Goal: Ask a question

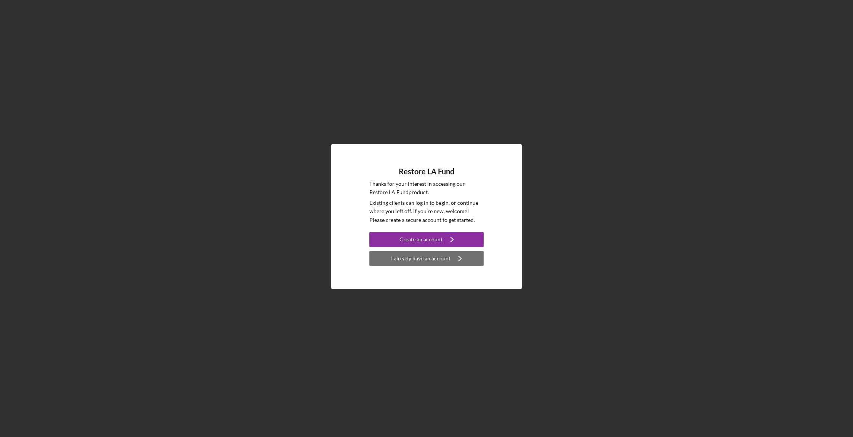
click at [429, 256] on div "I already have an account" at bounding box center [420, 258] width 59 height 15
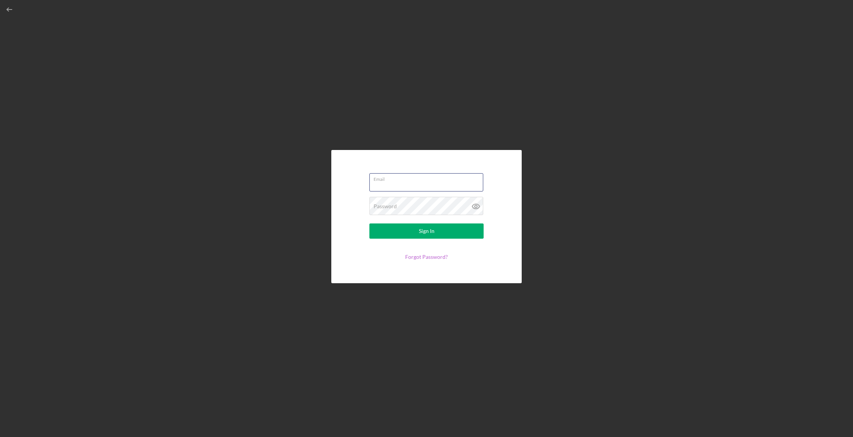
type input "[EMAIL_ADDRESS]"
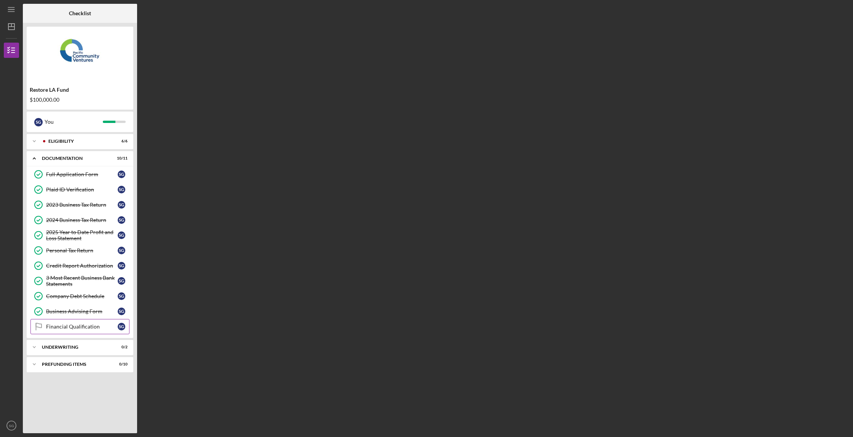
click at [84, 329] on div "Financial Qualification" at bounding box center [82, 327] width 72 height 6
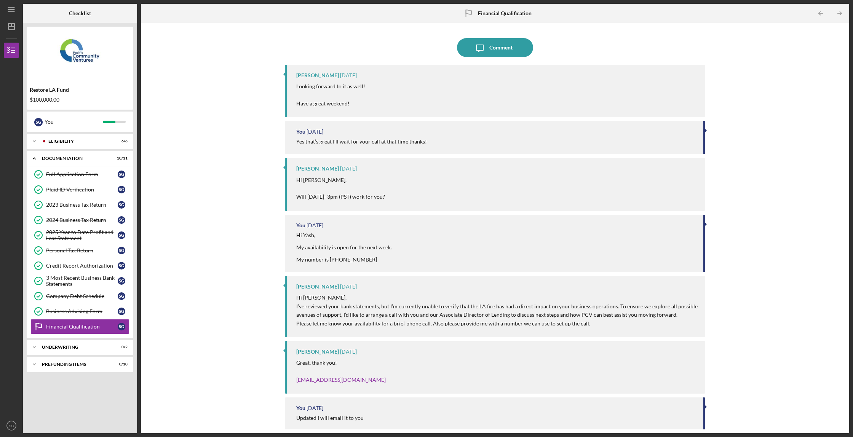
click at [313, 92] on p "Looking forward to it as well! Have a great weekend!" at bounding box center [330, 95] width 69 height 26
click at [489, 49] on div "Comment" at bounding box center [500, 47] width 23 height 19
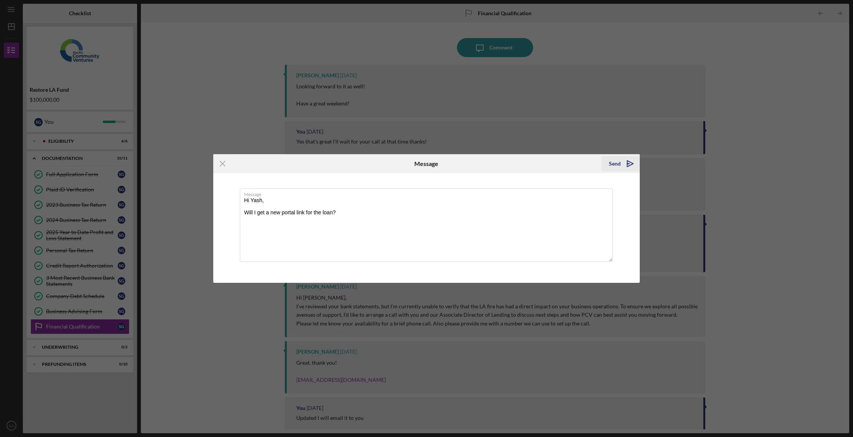
type textarea "Hi Yash, Will I get a new portal link for the loan?"
click at [620, 162] on icon "Icon/icon-invite-send" at bounding box center [629, 163] width 19 height 19
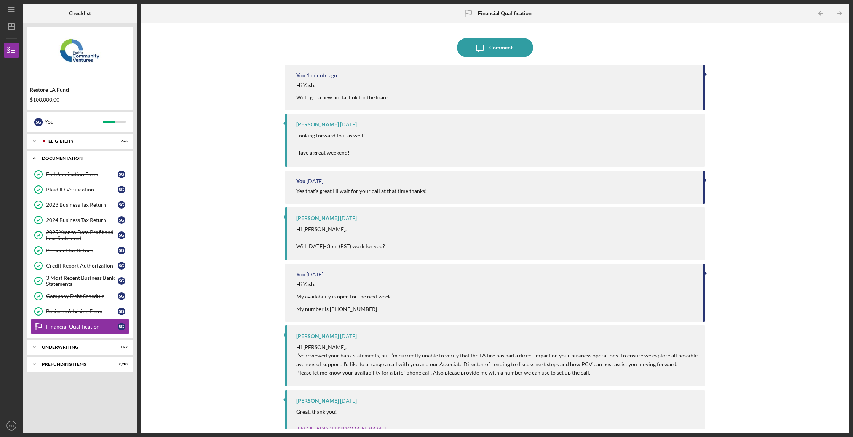
click at [99, 161] on div "Icon/Expander Documentation 10 / 11" at bounding box center [80, 159] width 107 height 16
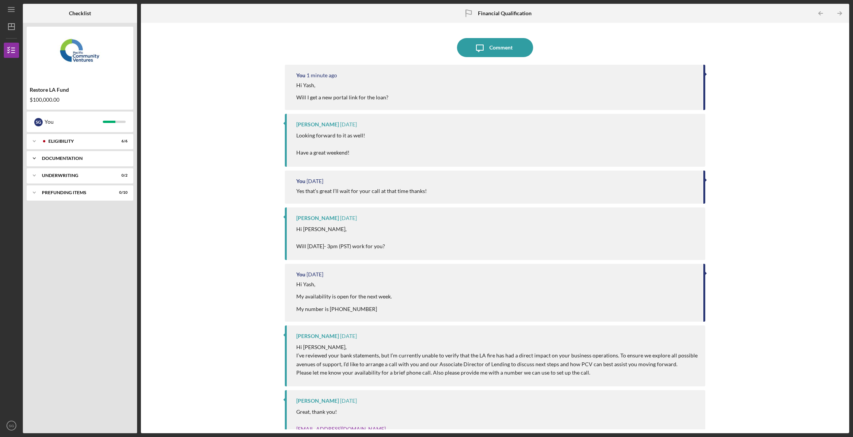
click at [58, 161] on div "Icon/Expander Documentation 10 / 11" at bounding box center [80, 158] width 107 height 15
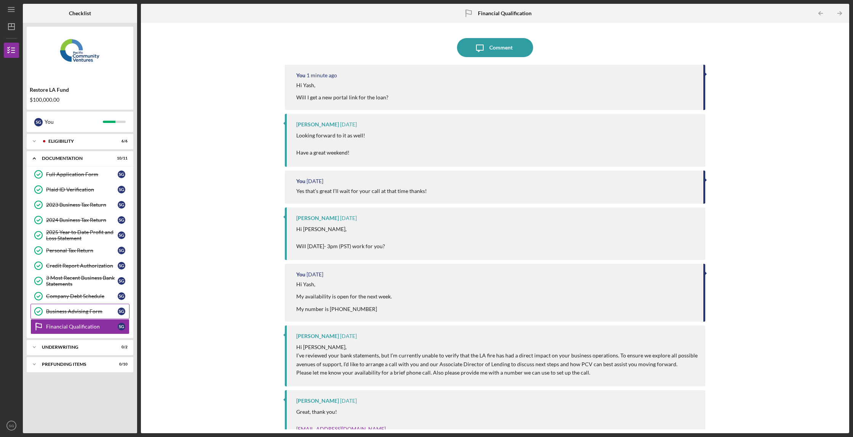
click at [61, 314] on div "Business Advising Form" at bounding box center [82, 311] width 72 height 6
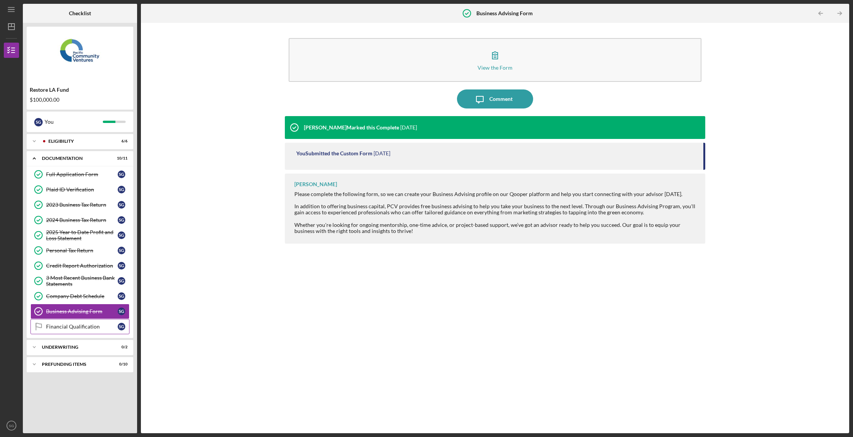
click at [63, 330] on link "Financial Qualification Financial Qualification S G" at bounding box center [79, 326] width 99 height 15
